Goal: Task Accomplishment & Management: Manage account settings

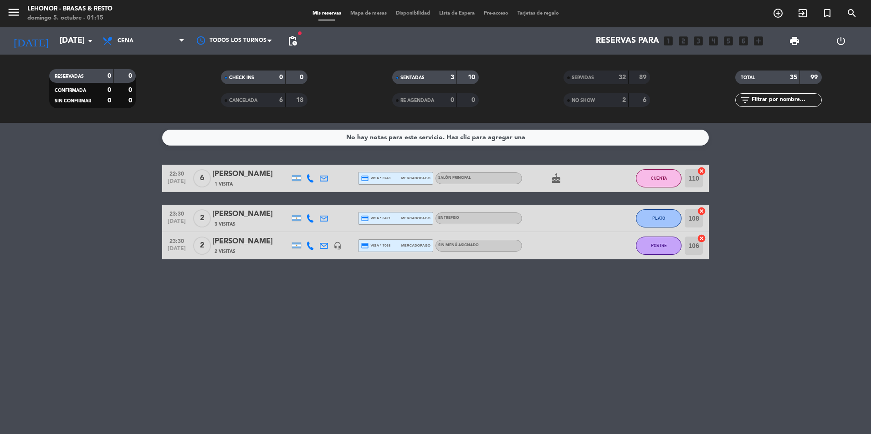
click at [557, 178] on icon "cake" at bounding box center [556, 178] width 11 height 11
click at [485, 323] on div "No hay notas para este servicio. Haz clic para agregar una 22:30 [DATE] 6 [PERS…" at bounding box center [435, 278] width 871 height 311
click at [11, 16] on icon "menu" at bounding box center [14, 12] width 14 height 14
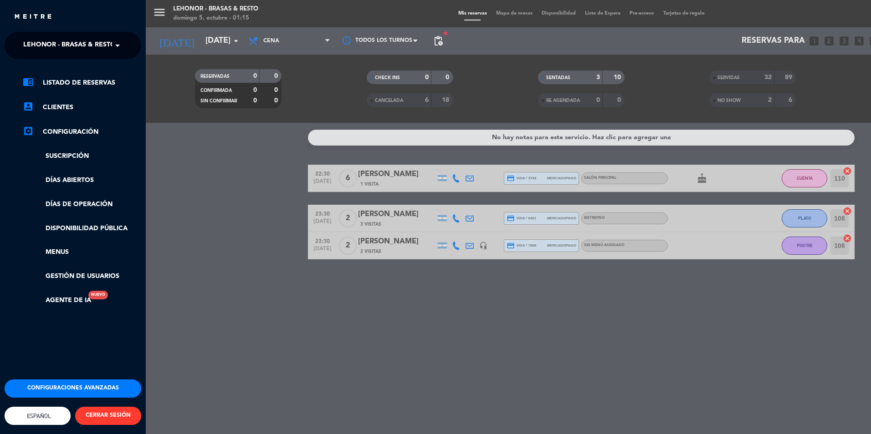
click at [88, 40] on span "Lehonor - Brasas & Resto" at bounding box center [69, 45] width 92 height 19
click at [96, 80] on div "Lehonor - Winebar" at bounding box center [73, 84] width 136 height 14
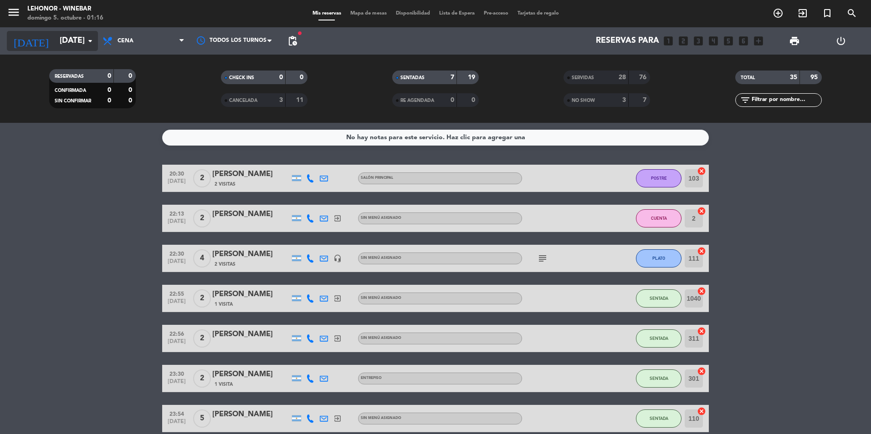
click at [78, 48] on input "[DATE]" at bounding box center [108, 41] width 106 height 18
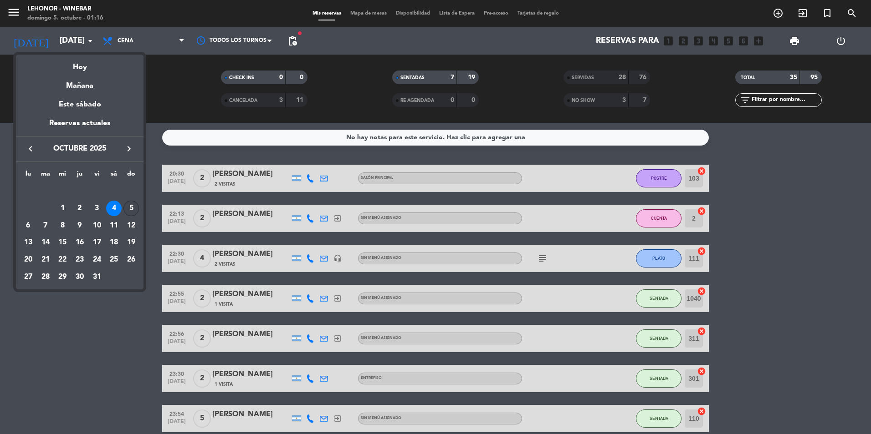
click at [132, 211] on div "5" at bounding box center [130, 208] width 15 height 15
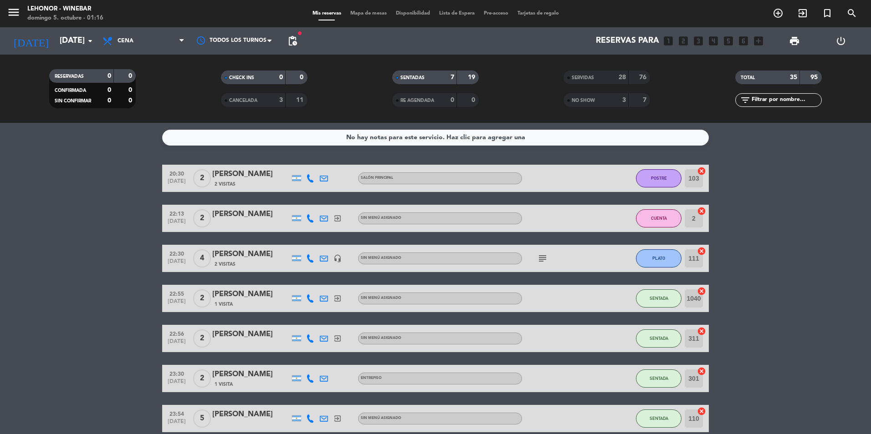
type input "[DATE]"
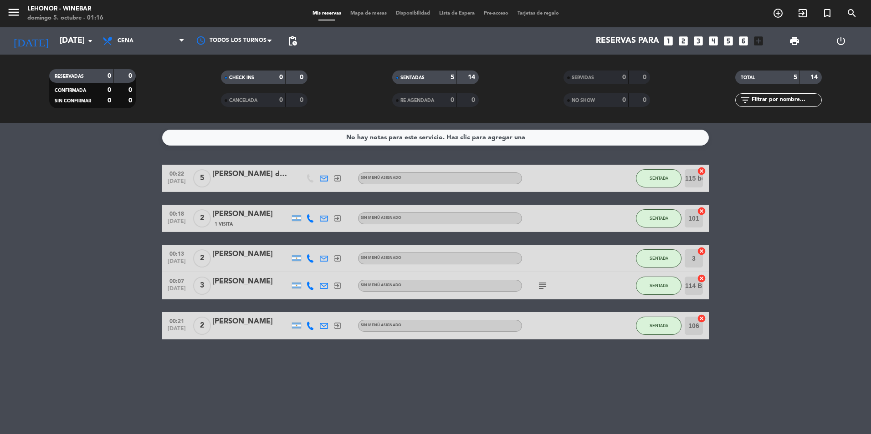
click at [233, 329] on div at bounding box center [250, 331] width 77 height 7
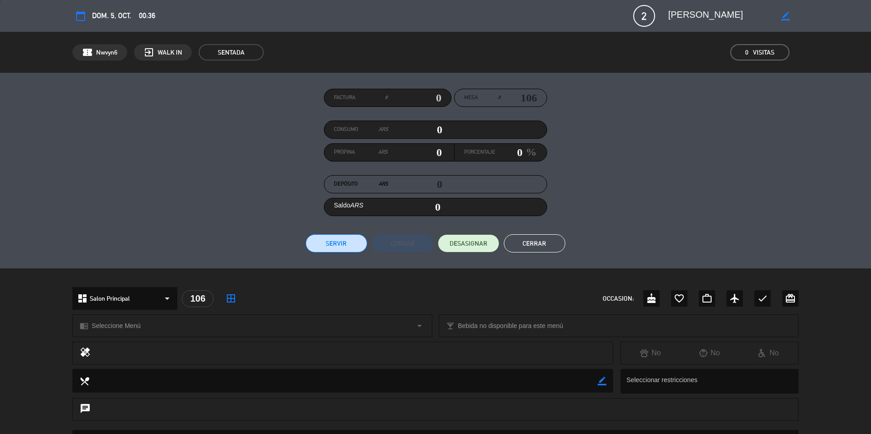
click at [350, 246] on button "Servir" at bounding box center [336, 244] width 61 height 18
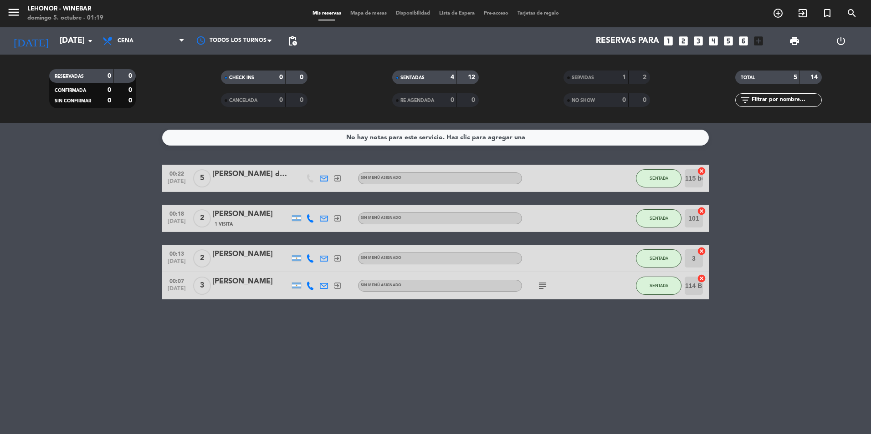
click at [544, 289] on icon "subject" at bounding box center [542, 286] width 11 height 11
click at [609, 343] on div "No hay notas para este servicio. Haz clic para agregar una 00:22 [DATE] 5 [PERS…" at bounding box center [435, 278] width 871 height 311
click at [241, 253] on div "[PERSON_NAME]" at bounding box center [250, 255] width 77 height 12
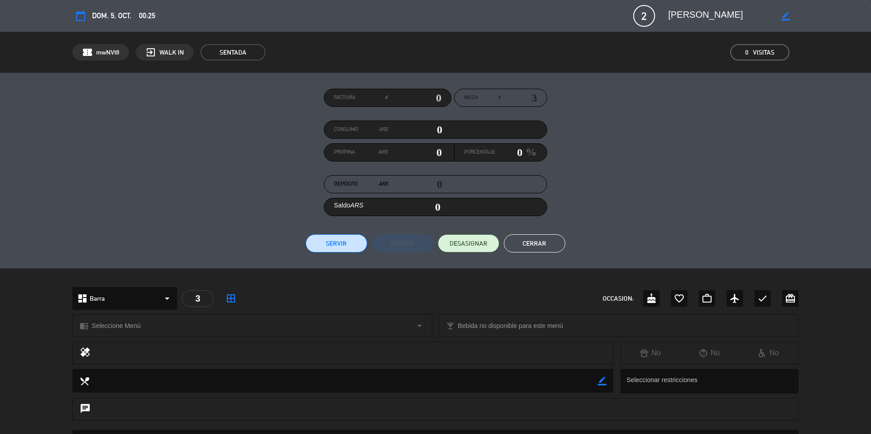
click at [522, 241] on button "Cerrar" at bounding box center [534, 244] width 61 height 18
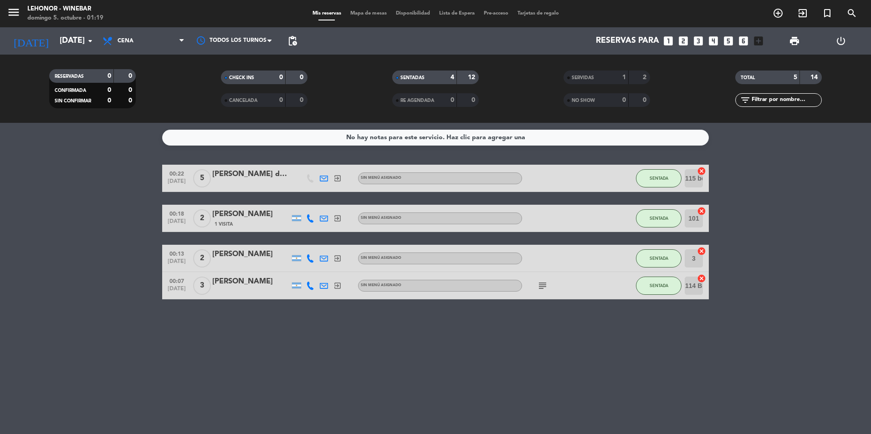
click at [364, 12] on span "Mapa de mesas" at bounding box center [369, 13] width 46 height 5
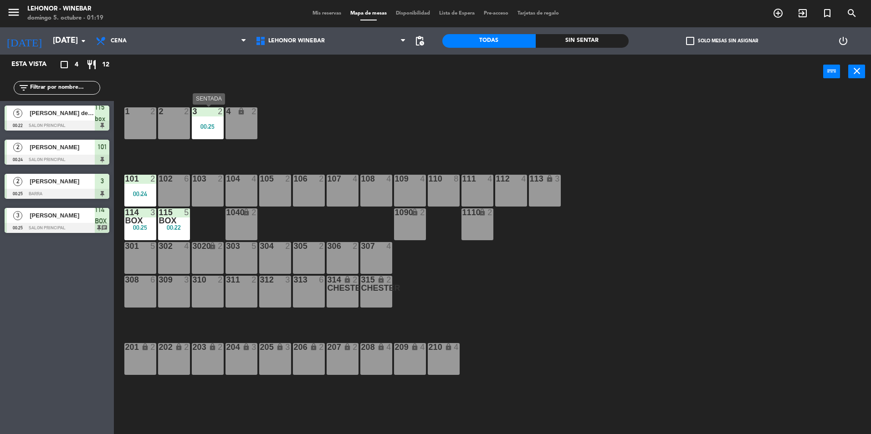
click at [214, 126] on div "00:25" at bounding box center [208, 126] width 32 height 6
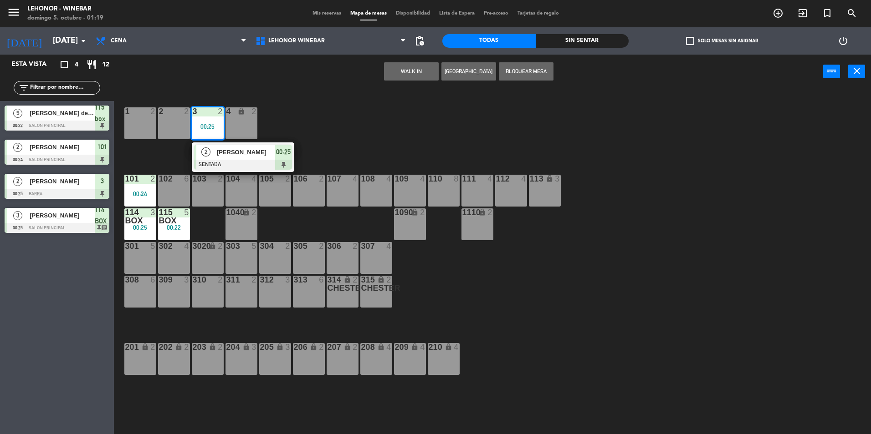
click at [436, 153] on div "1 2 2 2 3 2 00:25 2 [PERSON_NAME] SENTADA 00:25 4 lock 2 102 6 104 4 106 2 107 …" at bounding box center [496, 264] width 748 height 346
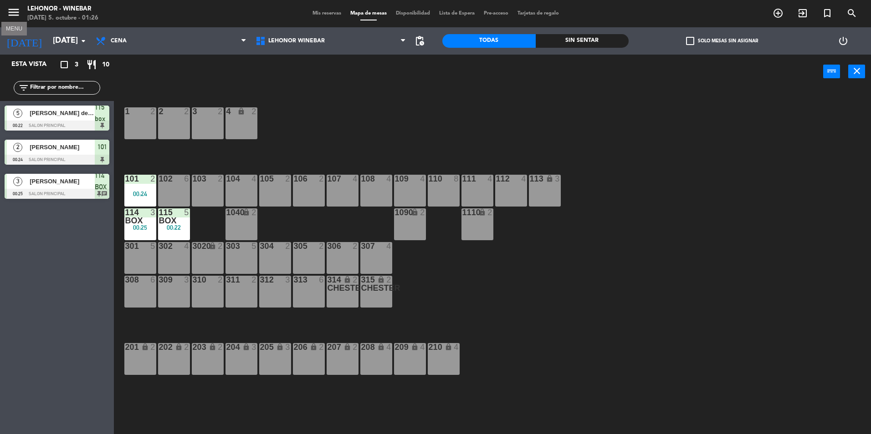
click at [19, 14] on icon "menu" at bounding box center [14, 12] width 14 height 14
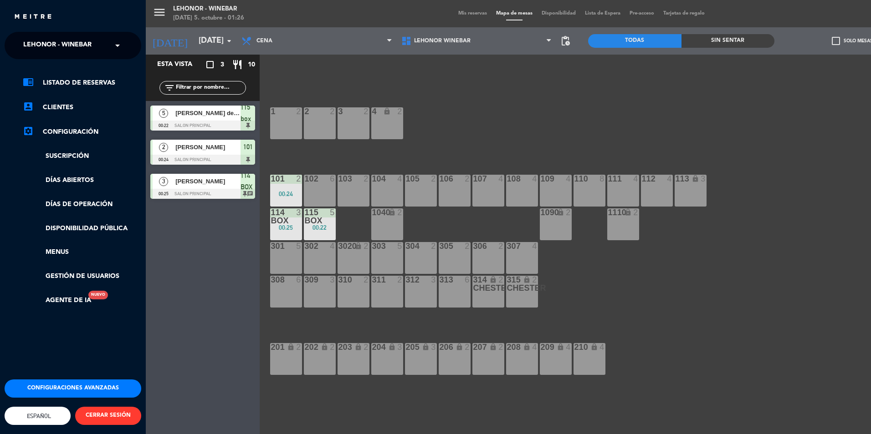
click at [104, 42] on div "× Lehonor - Winebar" at bounding box center [63, 45] width 86 height 19
click at [105, 72] on div "Lehonor - Brasas & Resto" at bounding box center [73, 70] width 136 height 14
